Goal: Navigation & Orientation: Find specific page/section

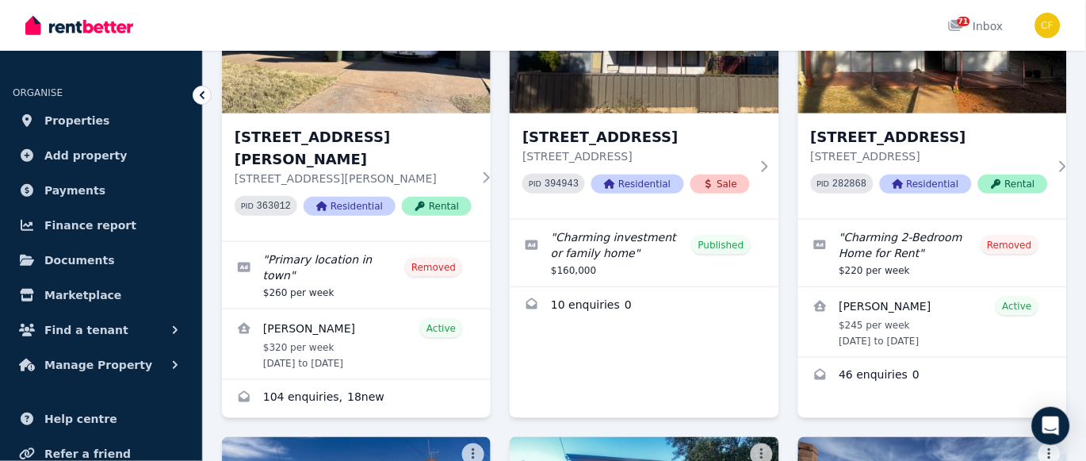
scroll to position [212, 0]
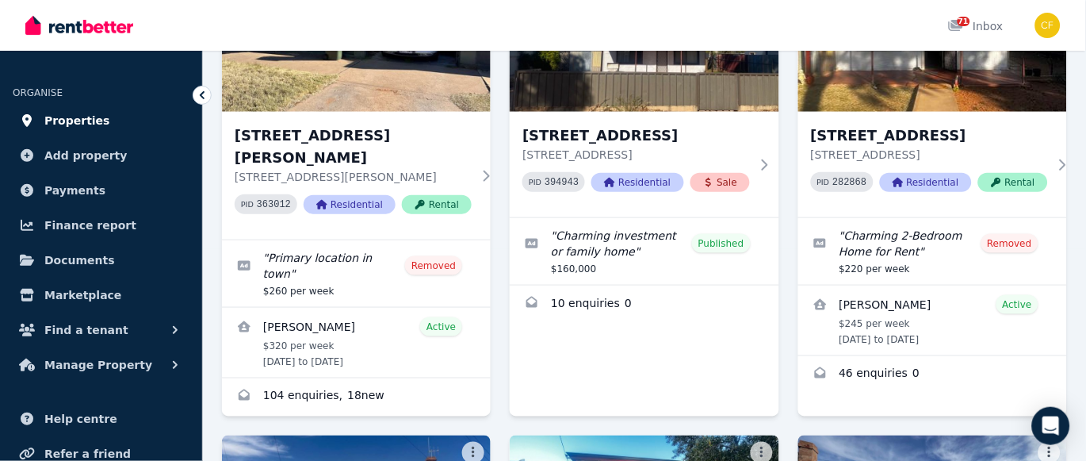
click at [72, 124] on span "Properties" at bounding box center [77, 120] width 66 height 19
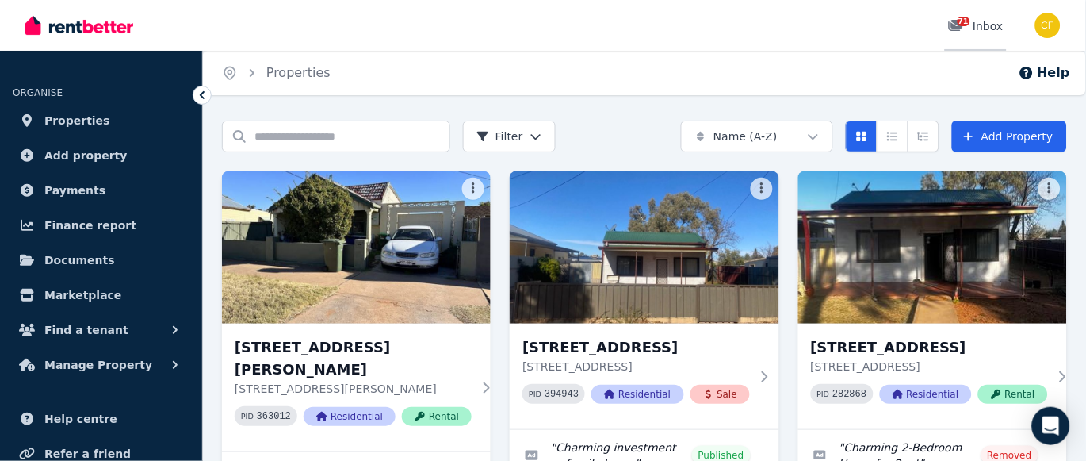
click at [966, 19] on span "71" at bounding box center [964, 22] width 13 height 10
